Goal: Task Accomplishment & Management: Manage account settings

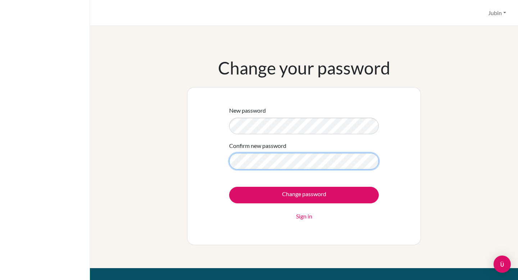
click at [229, 187] on input "Change password" at bounding box center [304, 195] width 150 height 17
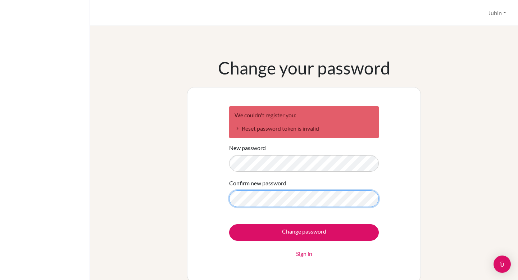
click at [229, 224] on input "Change password" at bounding box center [304, 232] width 150 height 17
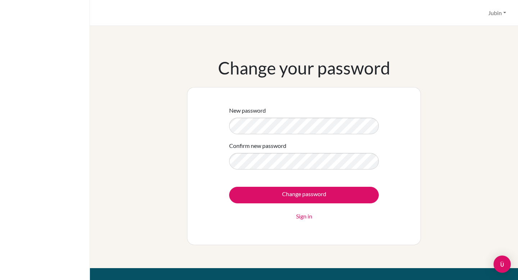
click at [229, 187] on input "Change password" at bounding box center [304, 195] width 150 height 17
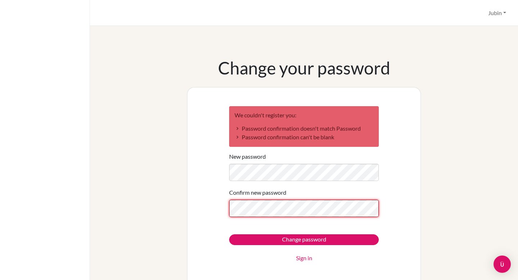
click at [229, 234] on input "Change password" at bounding box center [304, 239] width 150 height 11
